Goal: Find specific page/section: Find specific page/section

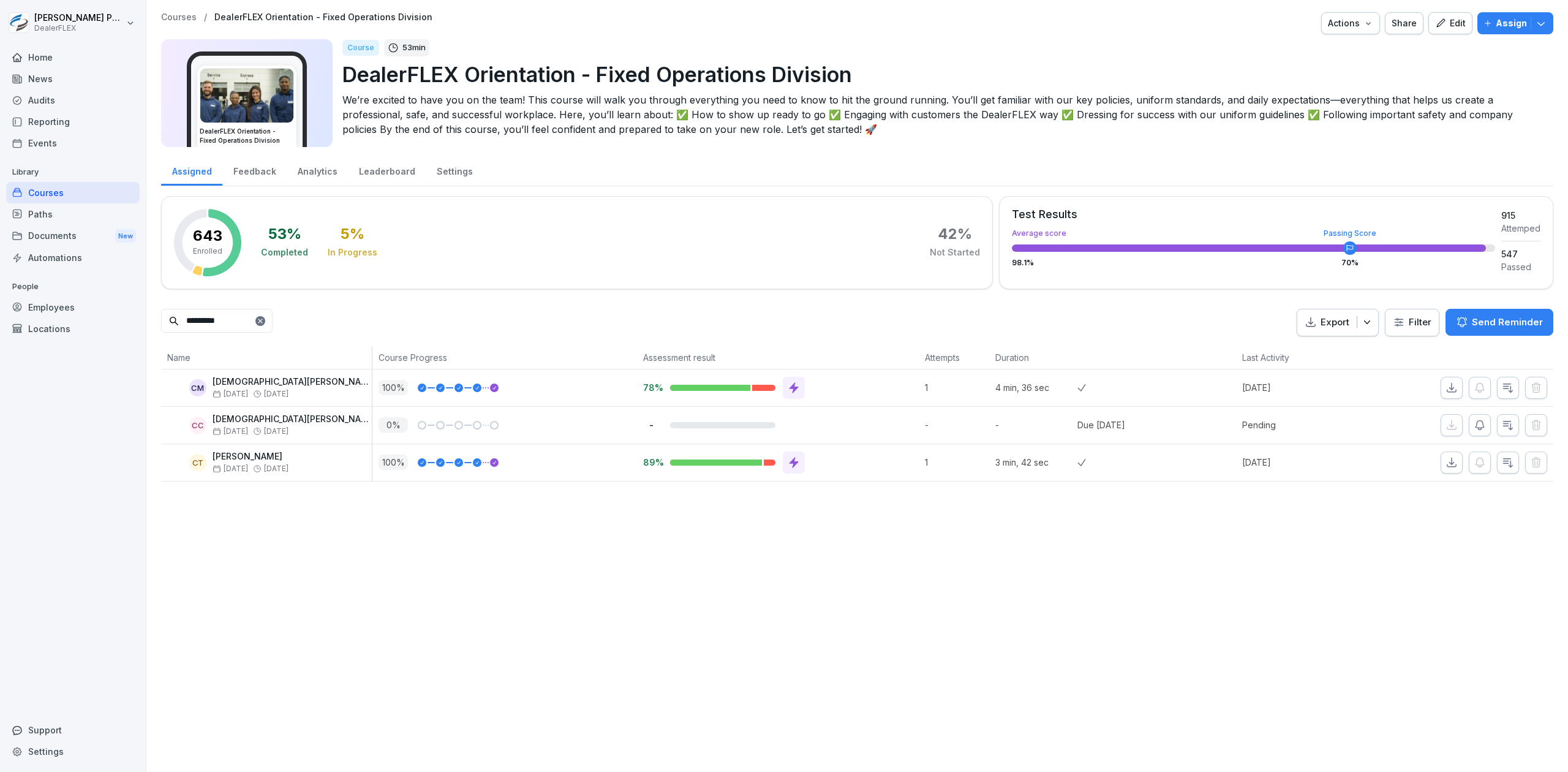
click at [264, 319] on icon at bounding box center [260, 321] width 7 height 7
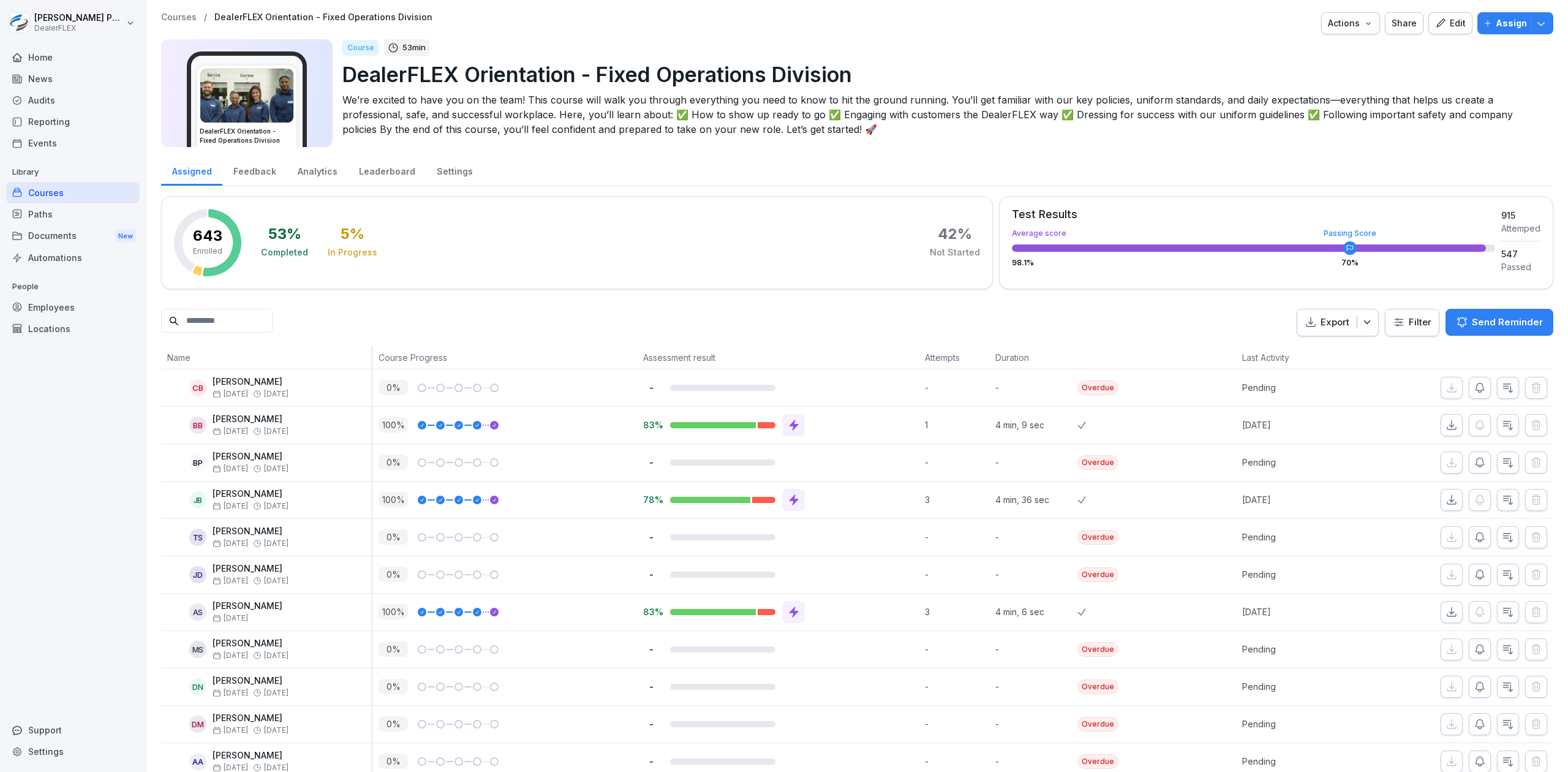
click at [82, 301] on div "Employees" at bounding box center [73, 307] width 134 height 21
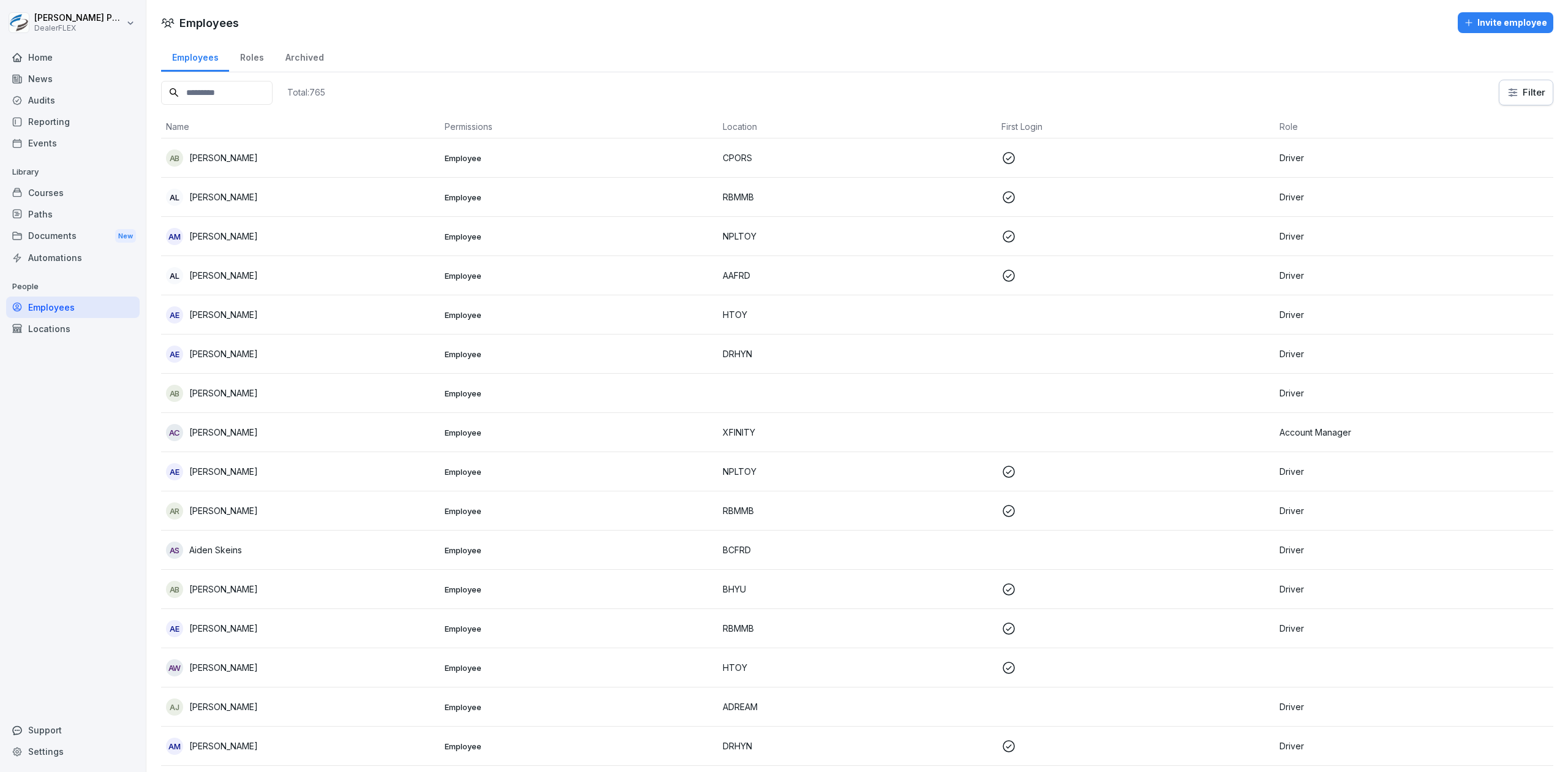
click at [54, 194] on div "Courses" at bounding box center [73, 193] width 134 height 21
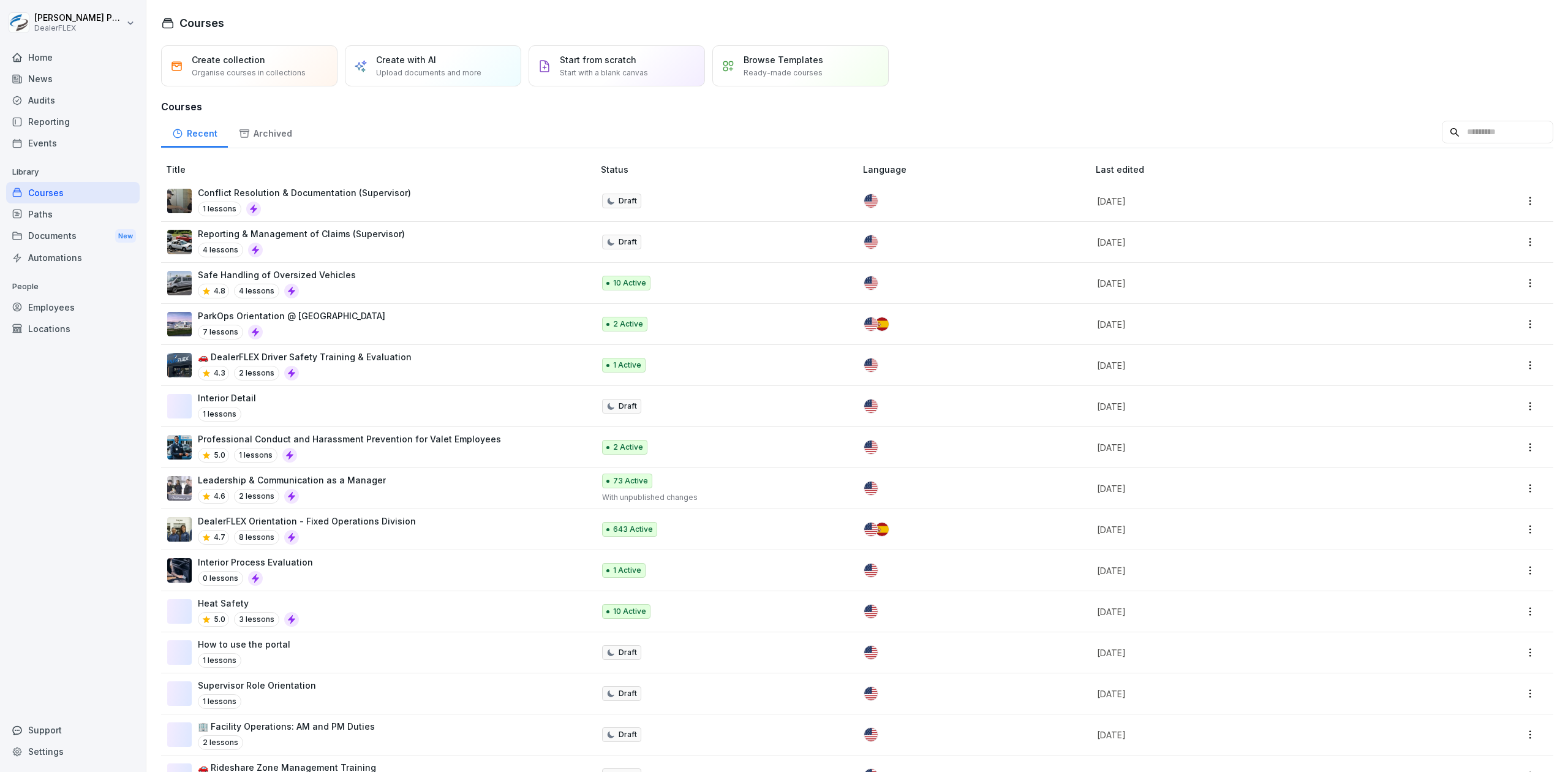
click at [412, 532] on div "DealerFLEX Orientation - Fixed Operations Division 4.7 8 lessons" at bounding box center [374, 529] width 414 height 30
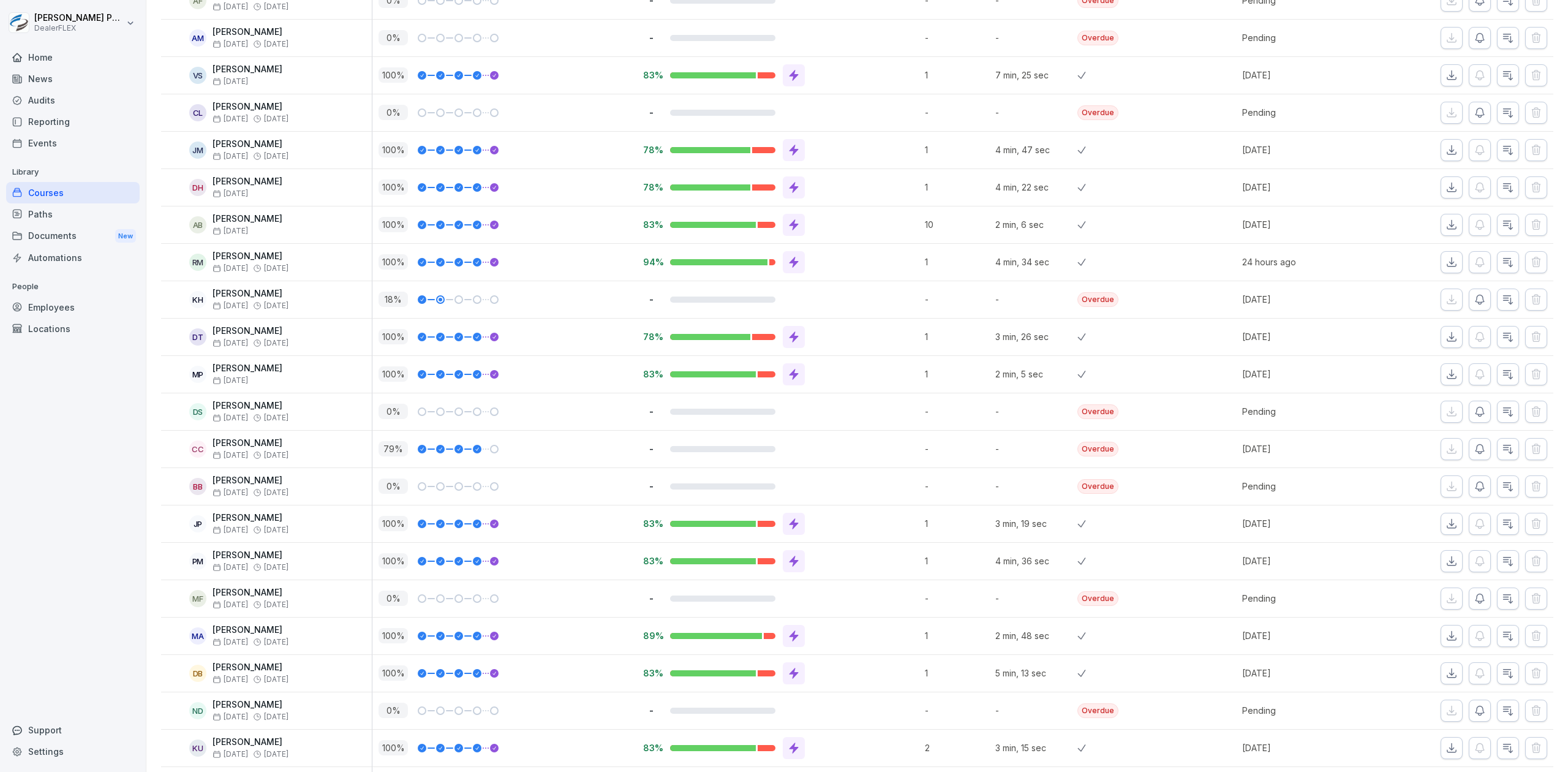
scroll to position [1062, 0]
